Goal: Information Seeking & Learning: Learn about a topic

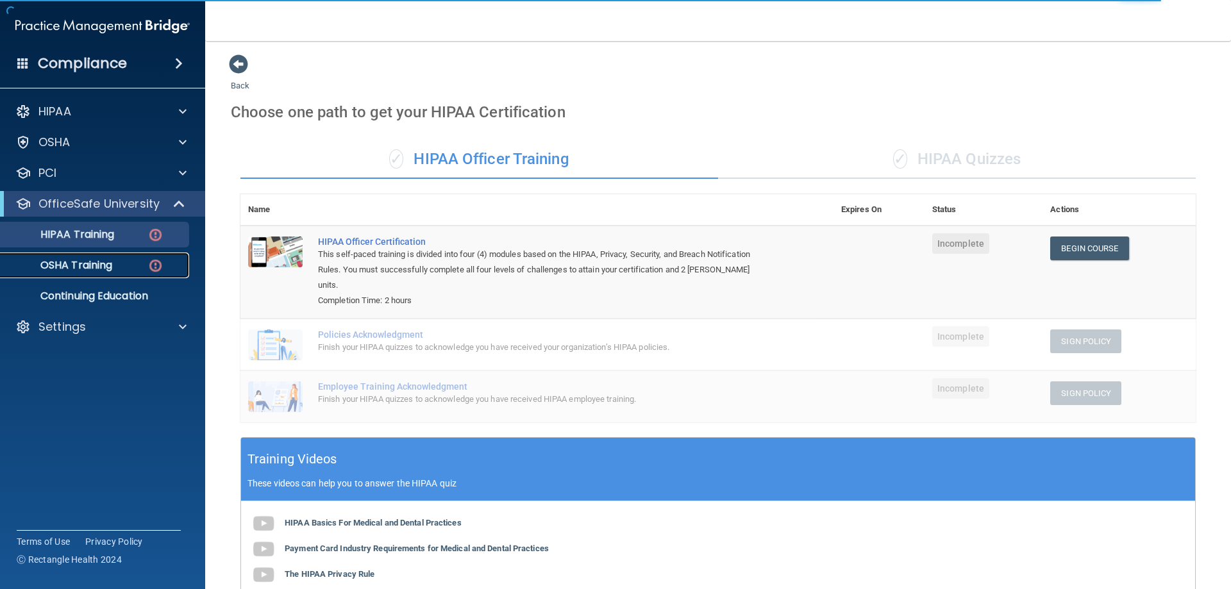
click at [108, 271] on p "OSHA Training" at bounding box center [60, 265] width 104 height 13
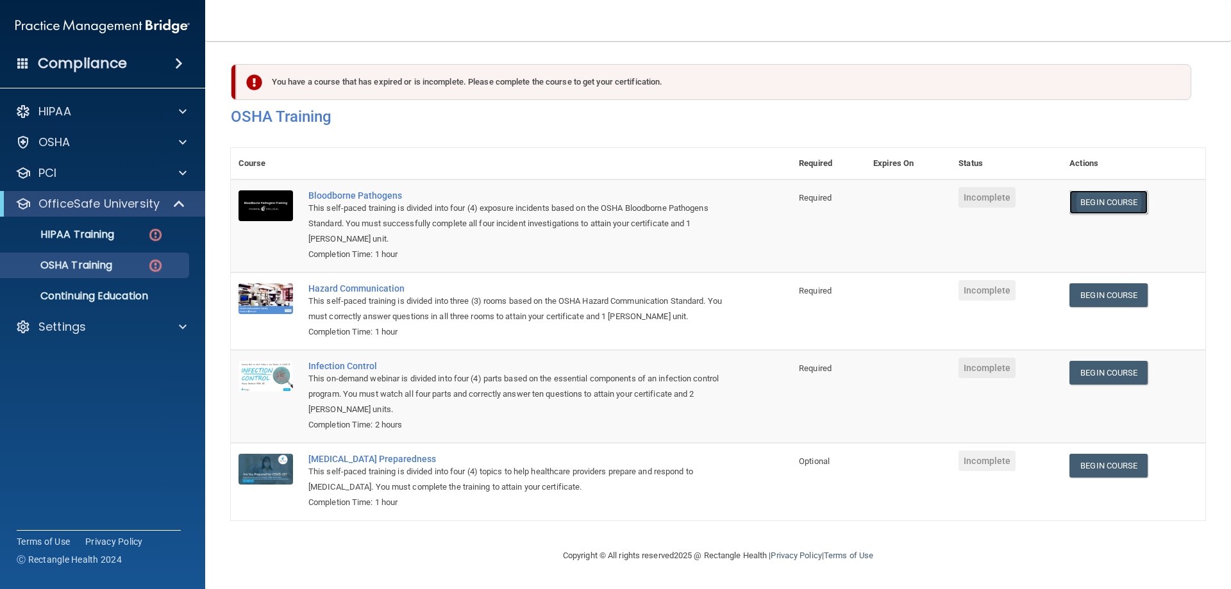
click at [1109, 198] on link "Begin Course" at bounding box center [1108, 202] width 78 height 24
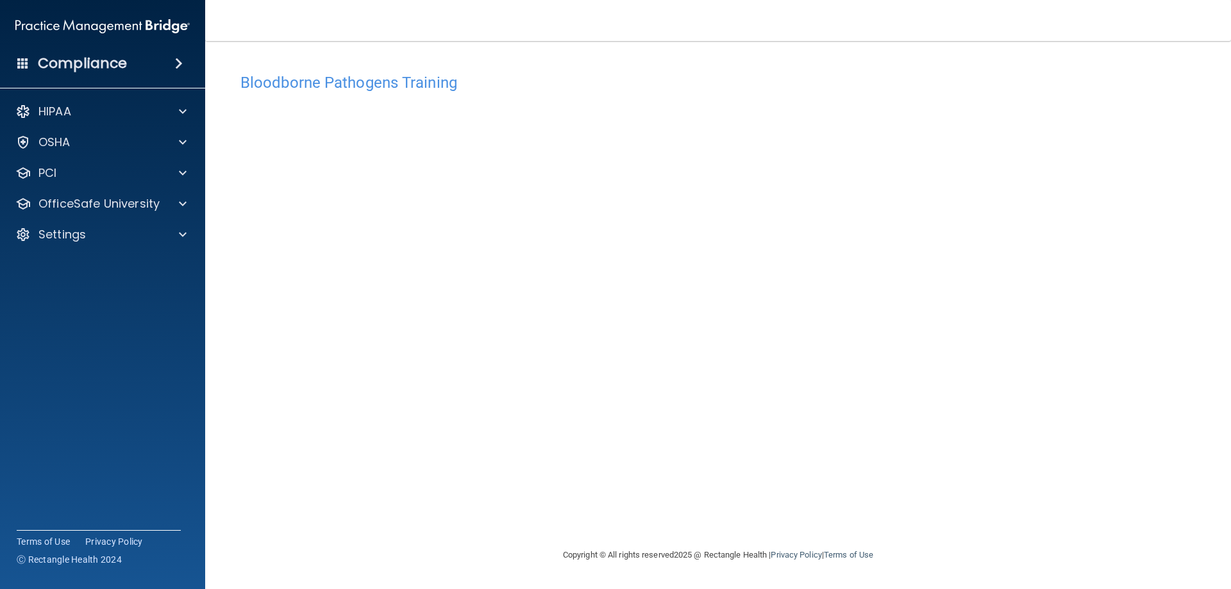
click at [296, 89] on h4 "Bloodborne Pathogens Training" at bounding box center [717, 82] width 955 height 17
click at [298, 90] on h4 "Bloodborne Pathogens Training" at bounding box center [717, 82] width 955 height 17
click at [348, 92] on div "Bloodborne Pathogens Training" at bounding box center [718, 82] width 975 height 31
drag, startPoint x: 355, startPoint y: 90, endPoint x: 362, endPoint y: 91, distance: 6.4
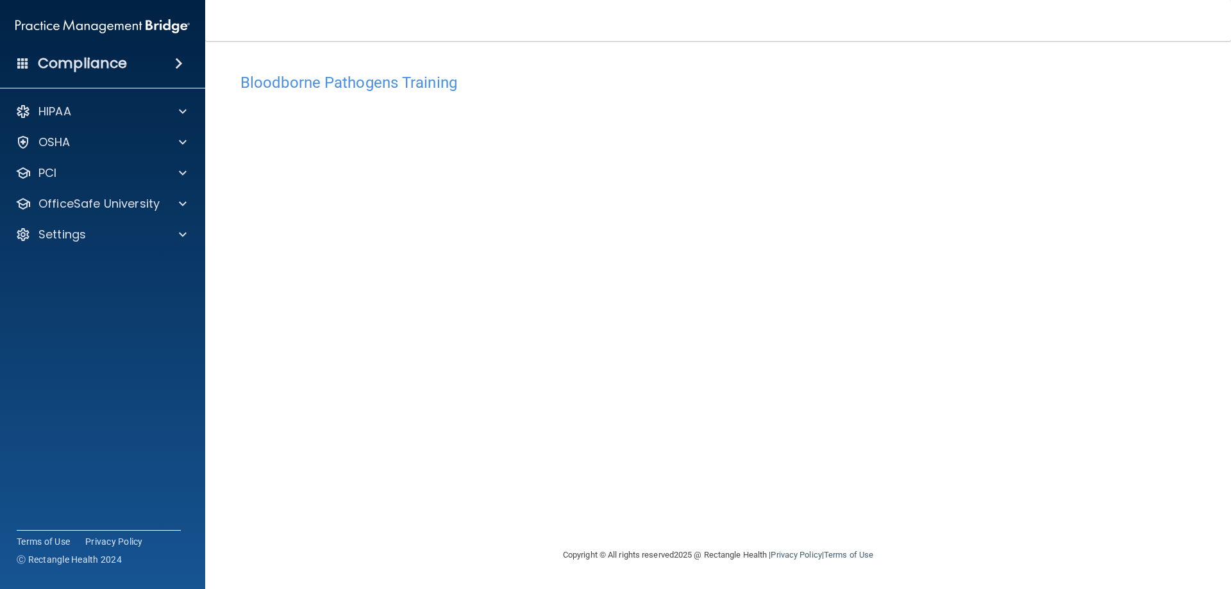
click at [357, 91] on h4 "Bloodborne Pathogens Training" at bounding box center [717, 82] width 955 height 17
click at [415, 93] on div "Bloodborne Pathogens Training" at bounding box center [718, 82] width 975 height 31
